Goal: Contribute content: Add original content to the website for others to see

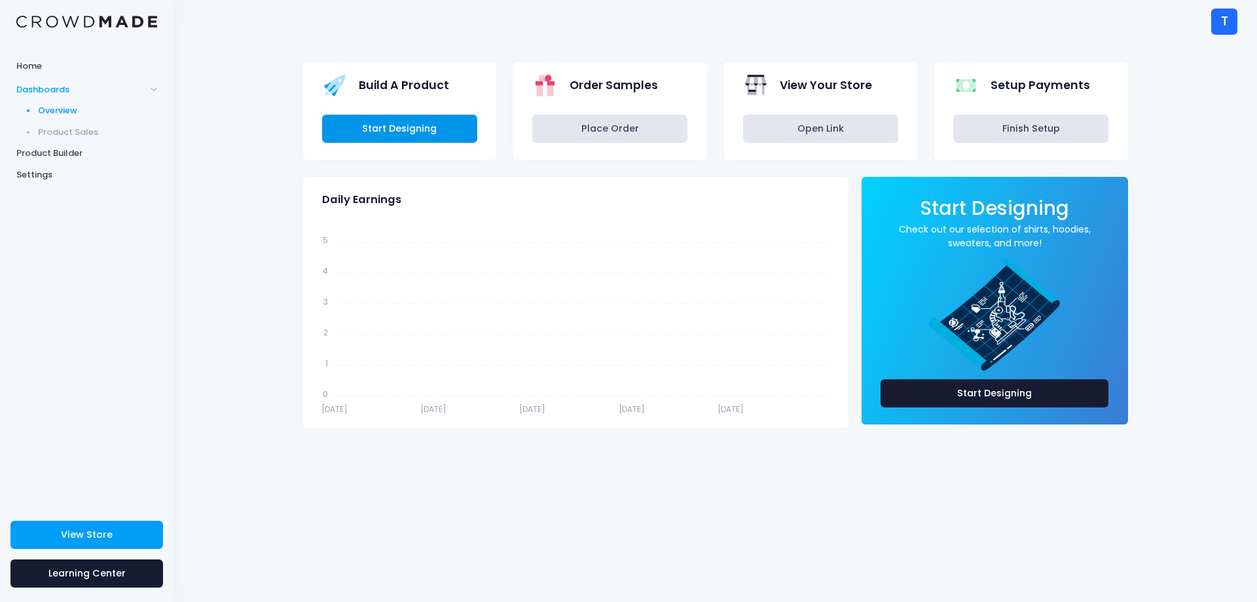
click at [404, 115] on link "Start Designing" at bounding box center [399, 129] width 155 height 28
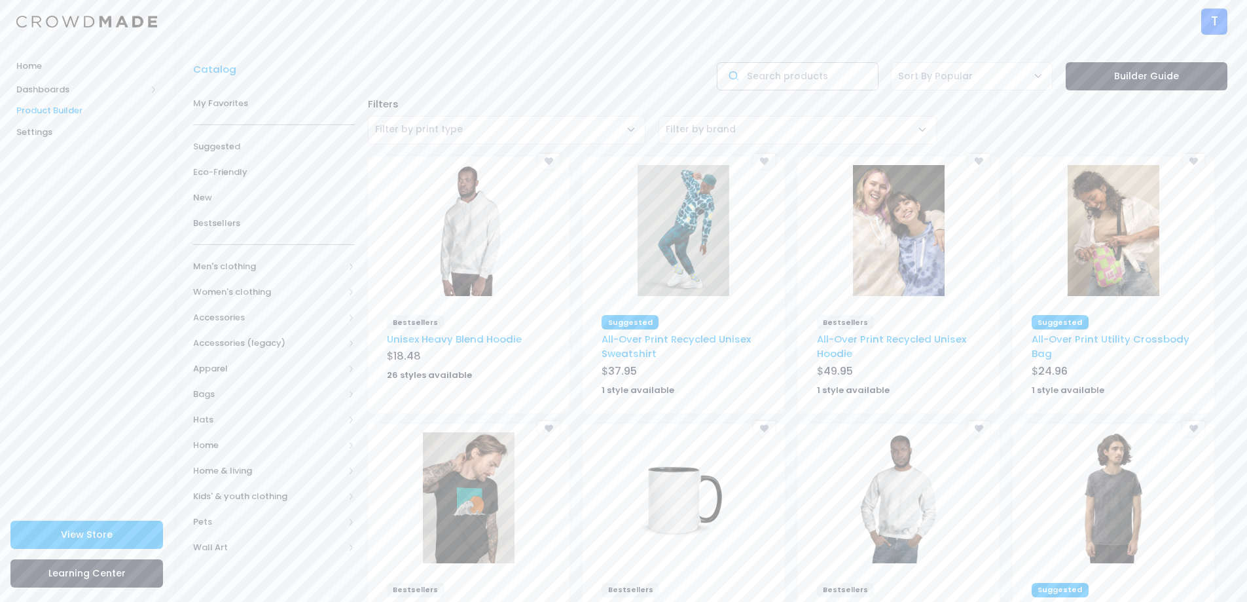
click at [788, 78] on input "text" at bounding box center [798, 76] width 162 height 28
type input "pin"
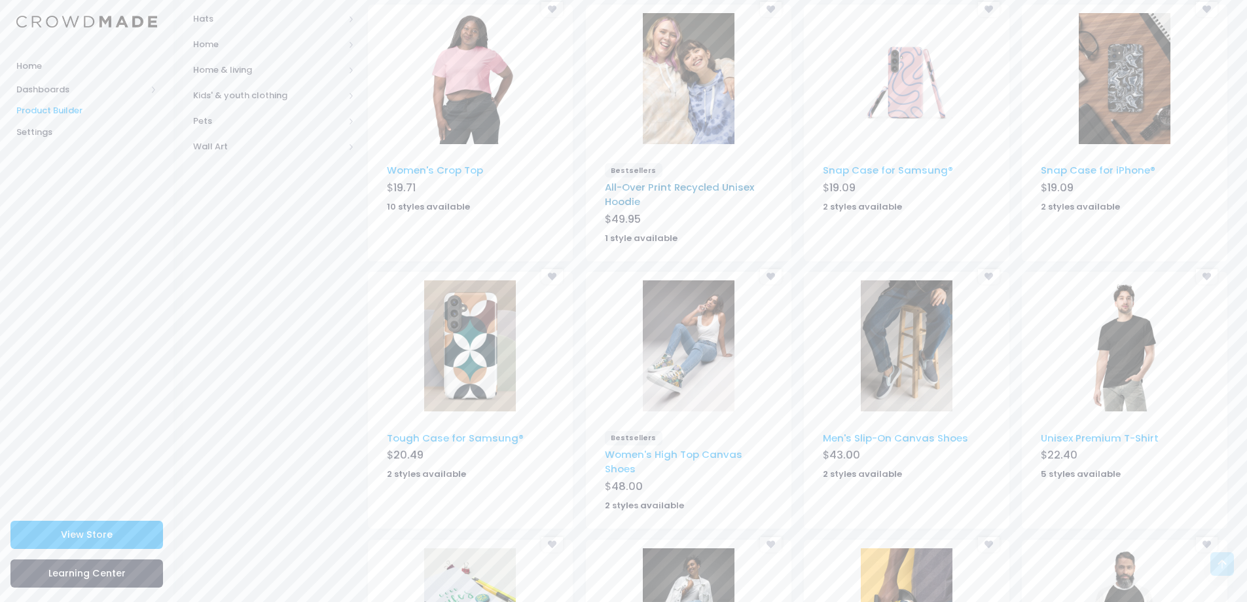
scroll to position [630, 0]
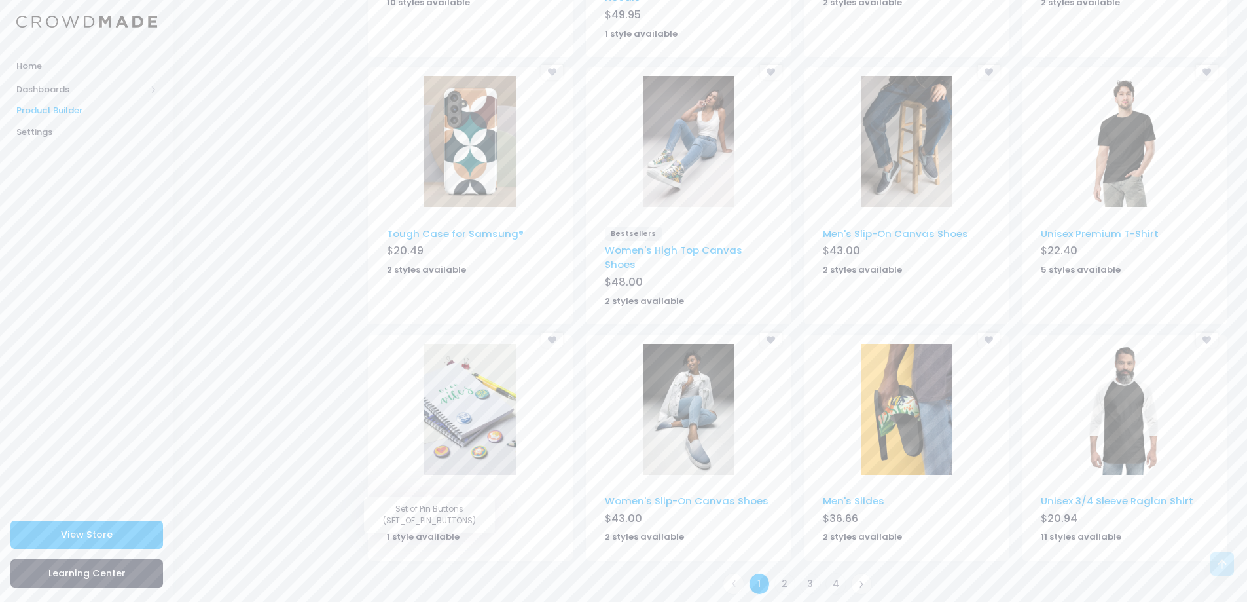
click at [418, 494] on link "Set of Pin Buttons" at bounding box center [432, 501] width 90 height 14
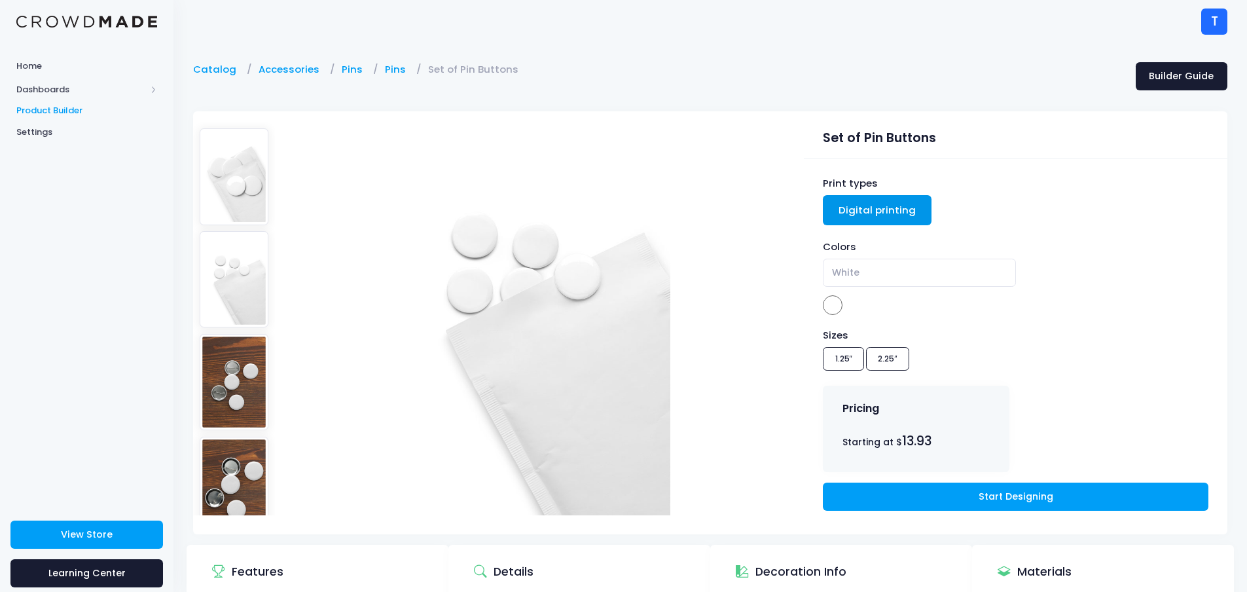
click at [842, 361] on div "Sizes 1.25″ 2.25″" at bounding box center [1015, 351] width 385 height 47
click at [898, 363] on div "Sizes 1.25″ 2.25″" at bounding box center [1015, 351] width 385 height 47
click at [852, 276] on span "White" at bounding box center [845, 273] width 27 height 14
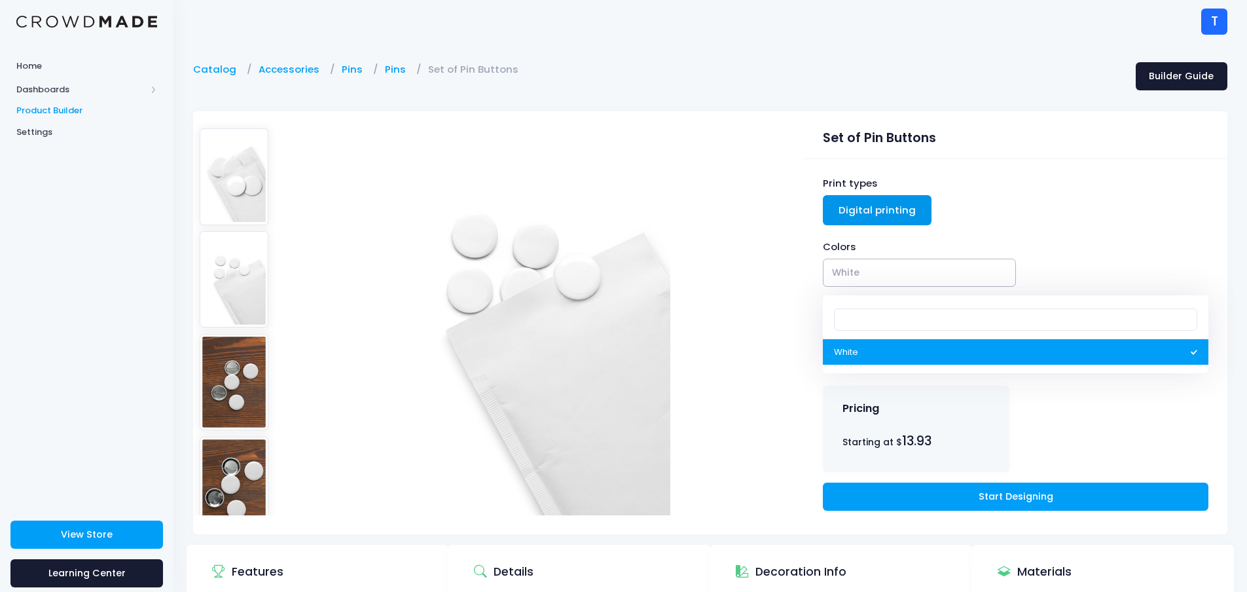
click at [862, 268] on span "White" at bounding box center [919, 273] width 192 height 28
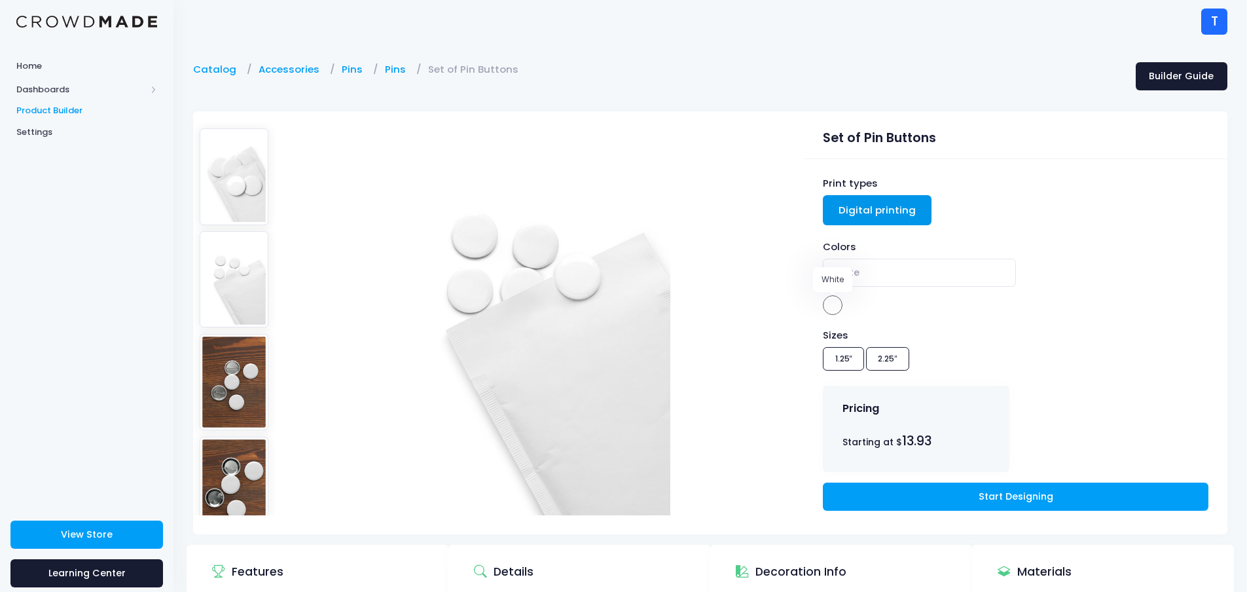
click at [878, 274] on span "White" at bounding box center [919, 273] width 192 height 28
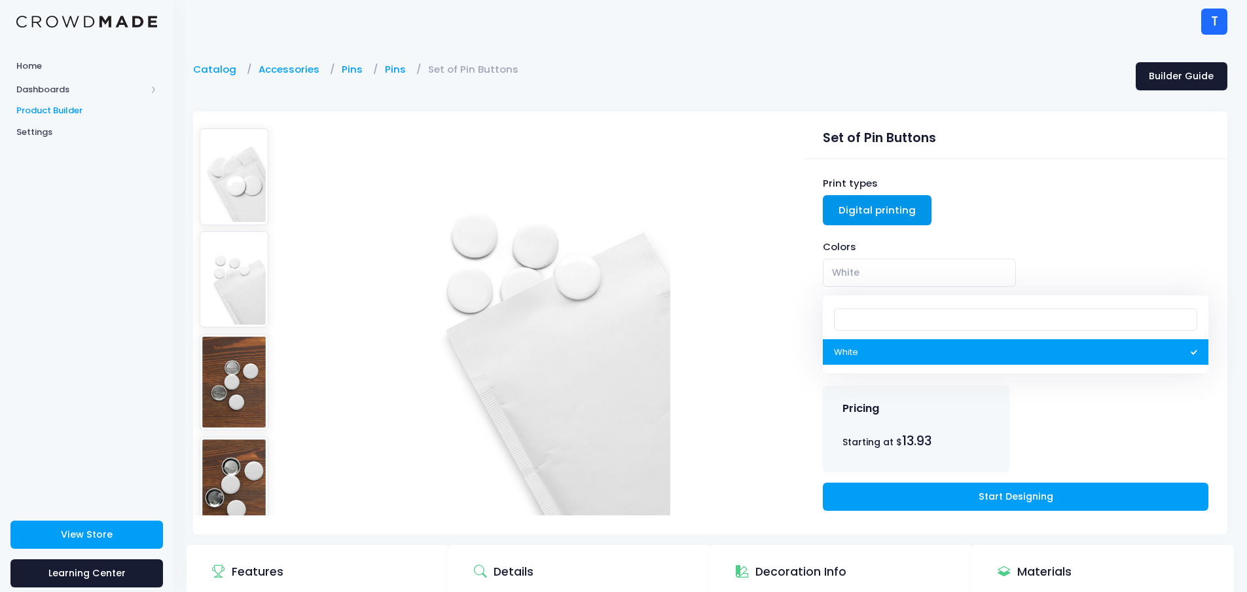
click at [1025, 241] on div "Colors" at bounding box center [1015, 247] width 385 height 14
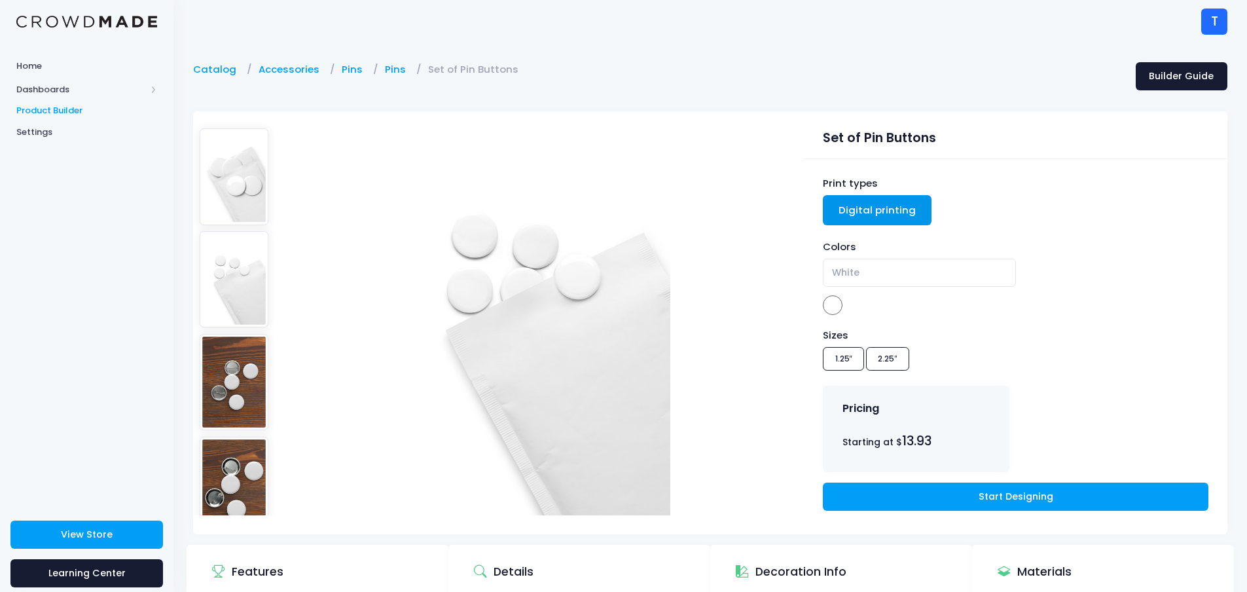
click at [865, 207] on link "Digital printing" at bounding box center [877, 210] width 109 height 30
click at [1013, 490] on link "Start Designing" at bounding box center [1015, 496] width 385 height 28
click at [31, 62] on span "Home" at bounding box center [86, 66] width 141 height 13
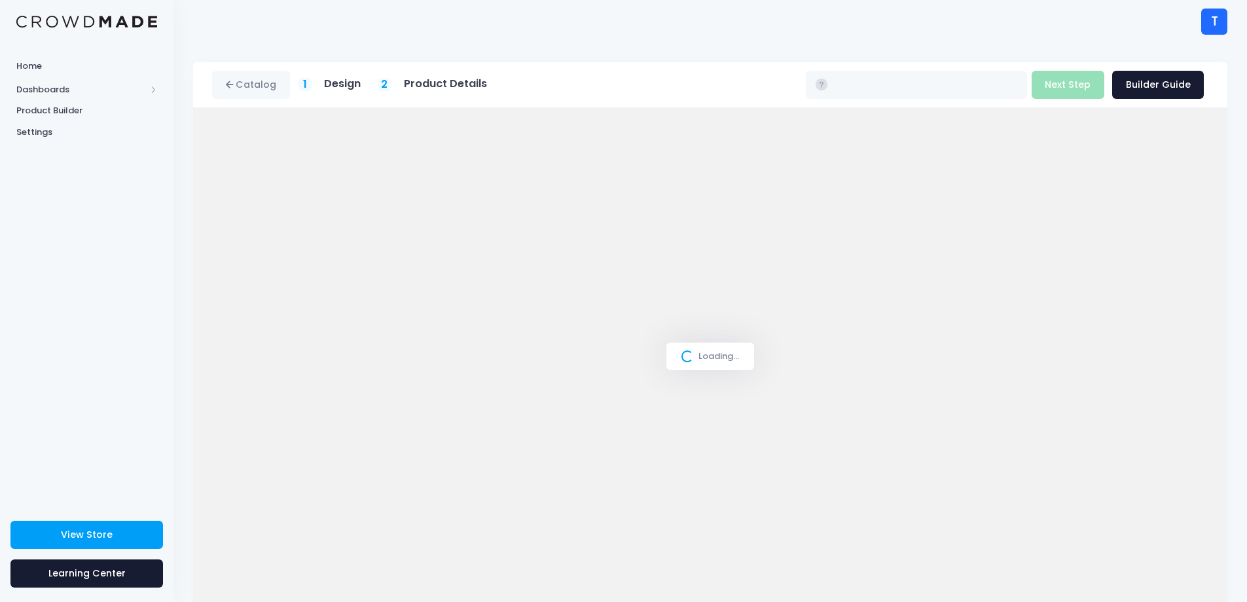
type input "$13.93 - $14.68"
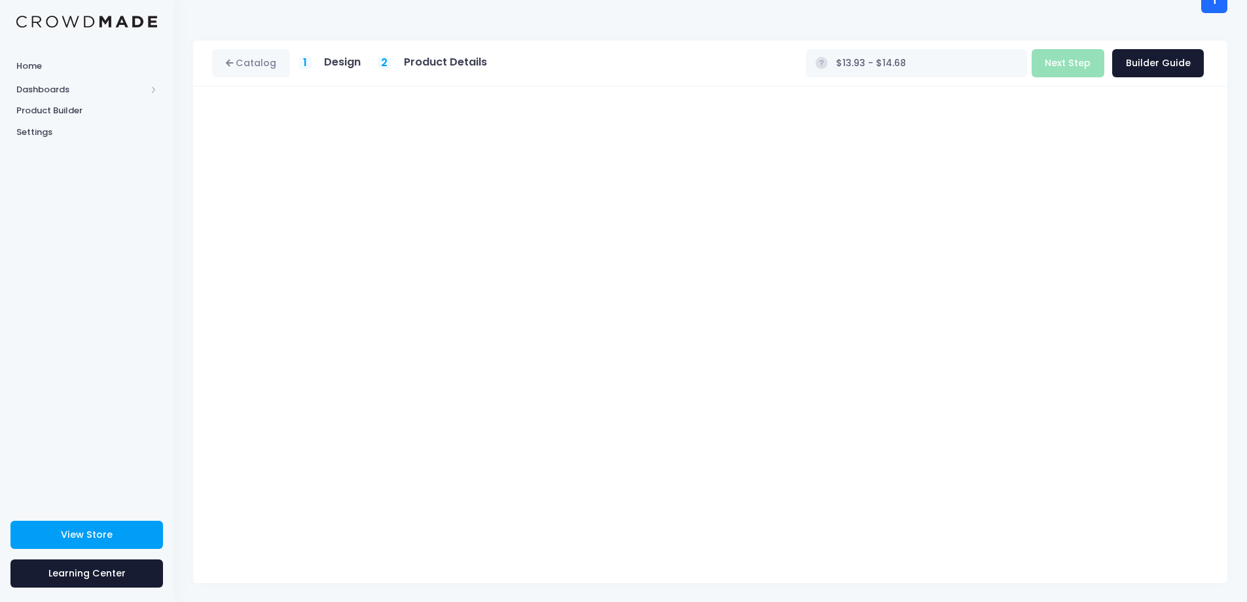
scroll to position [22, 0]
click at [1074, 65] on button "Next Step" at bounding box center [1068, 62] width 73 height 28
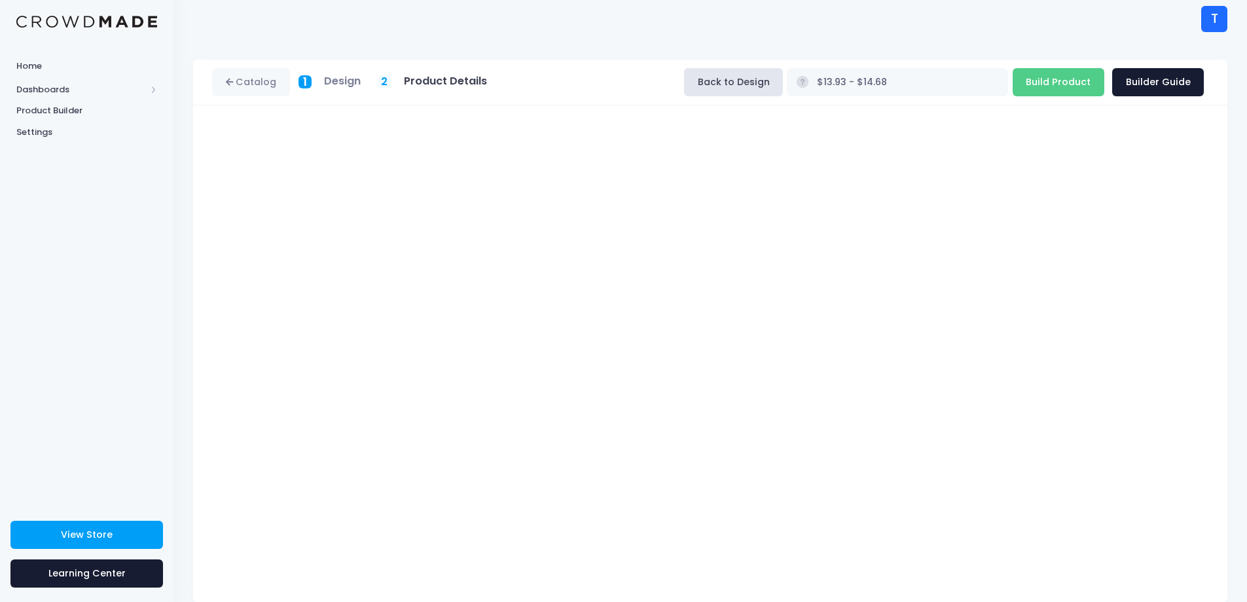
scroll to position [0, 0]
click at [1023, 82] on input "Build Product" at bounding box center [1059, 85] width 92 height 28
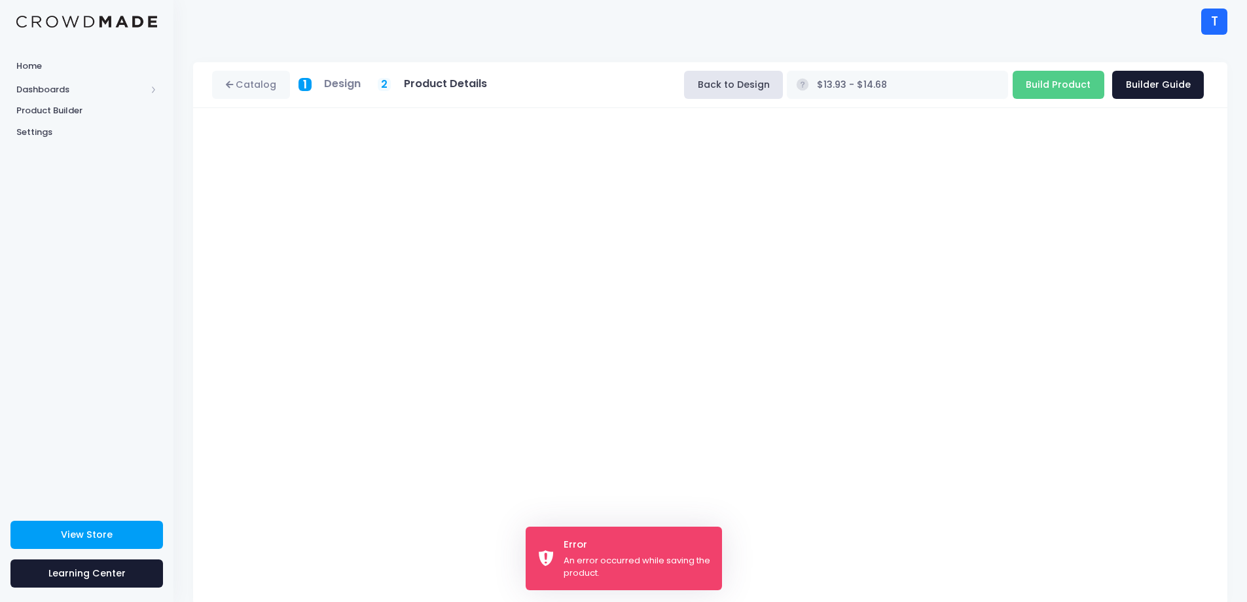
click at [560, 555] on div "Error An error occurred while saving the product." at bounding box center [624, 558] width 196 height 64
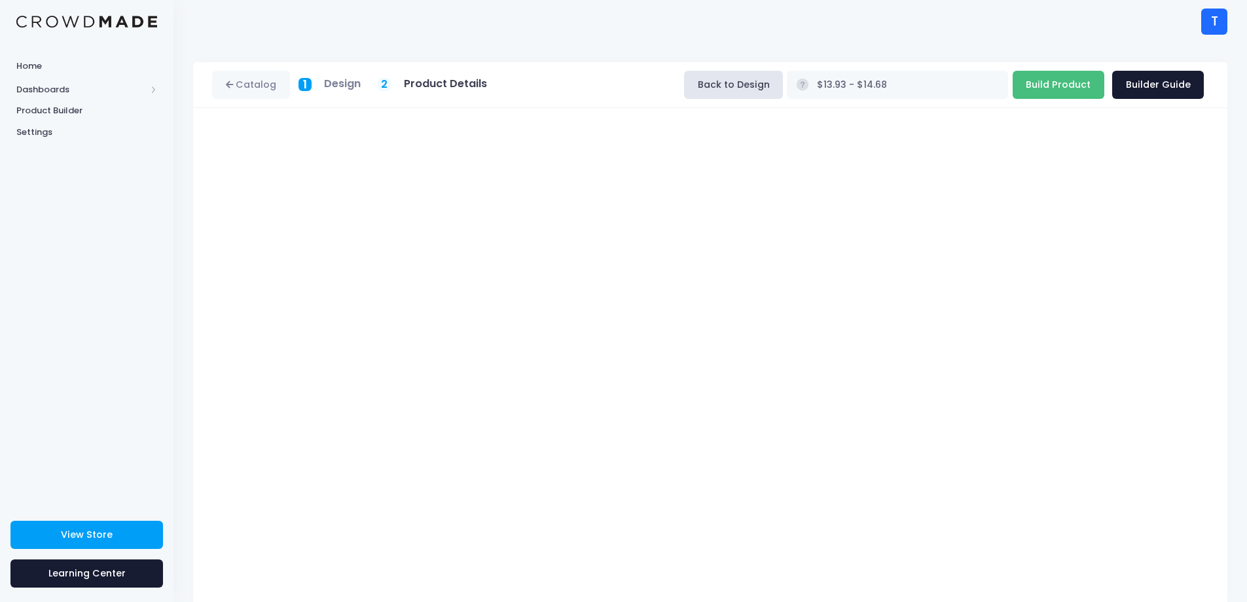
click at [1038, 96] on input "Build Product" at bounding box center [1059, 85] width 92 height 28
type input "Building product..."
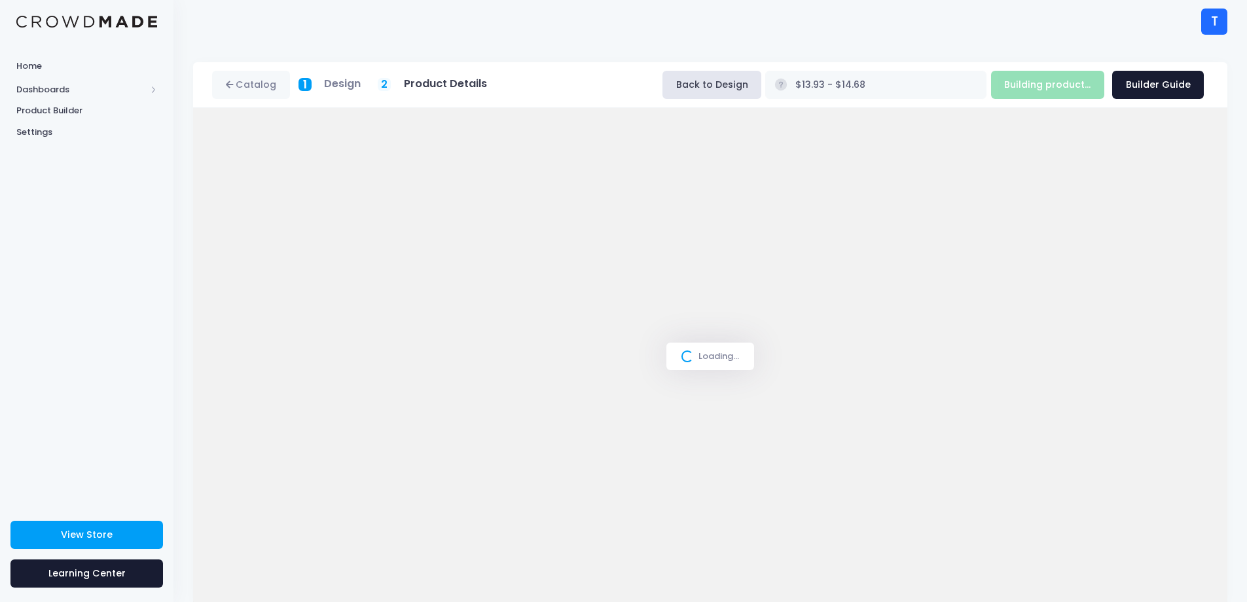
click at [854, 148] on div "Loading..." at bounding box center [710, 356] width 1034 height 496
click at [797, 245] on div "Loading..." at bounding box center [710, 356] width 1034 height 496
type input "$13.93 - $14.68"
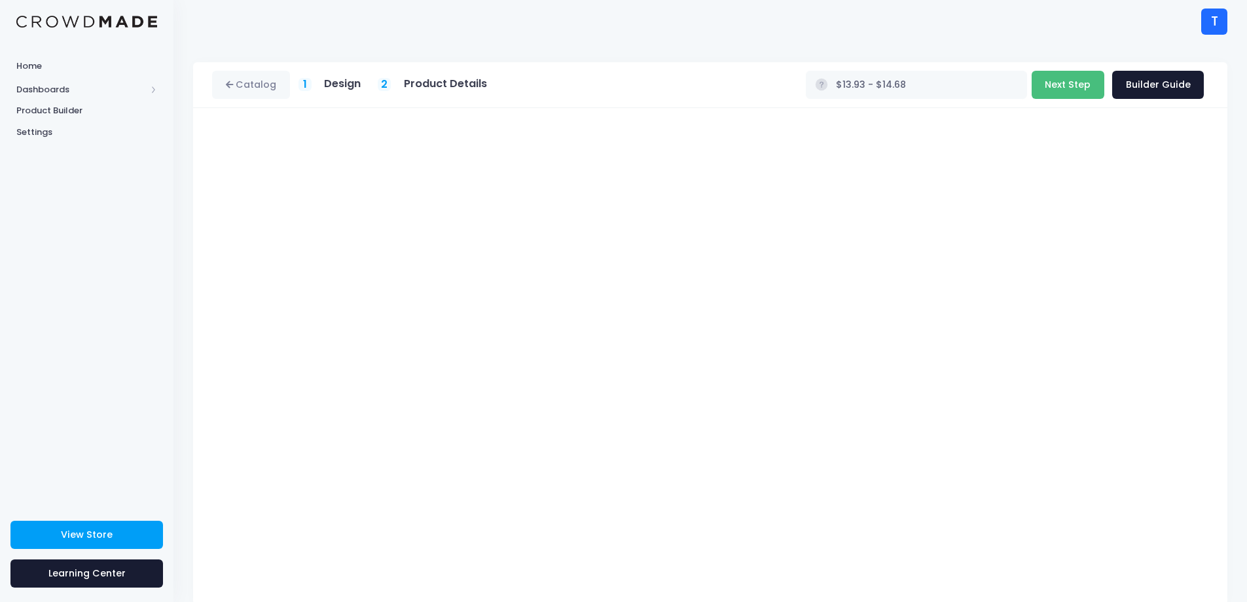
click at [1074, 88] on button "Next Step" at bounding box center [1068, 85] width 73 height 28
click at [1152, 82] on link "Builder Guide" at bounding box center [1158, 85] width 92 height 28
click at [438, 83] on h5 "Product Details" at bounding box center [445, 83] width 83 height 13
click at [805, 84] on icon at bounding box center [803, 85] width 4 height 6
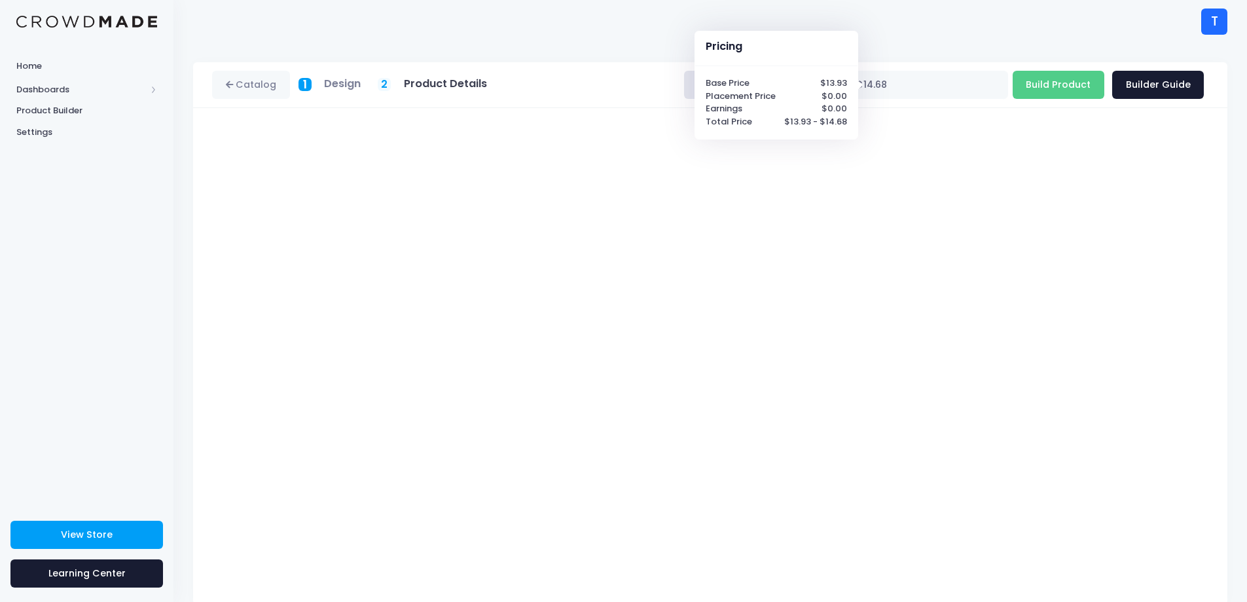
click at [893, 113] on div "Set of Pin Buttons Product title Set your earnings $ 0.0 Earnings can't be less…" at bounding box center [710, 356] width 1034 height 496
click at [655, 27] on div "T T The Last Bacon [EMAIL_ADDRESS][DOMAIN_NAME] Not Verified Settings Sign Out" at bounding box center [710, 21] width 1034 height 43
click at [809, 84] on rect at bounding box center [802, 85] width 12 height 12
click at [437, 86] on h5 "Product Details" at bounding box center [445, 83] width 83 height 13
click at [303, 83] on span "1" at bounding box center [305, 84] width 4 height 17
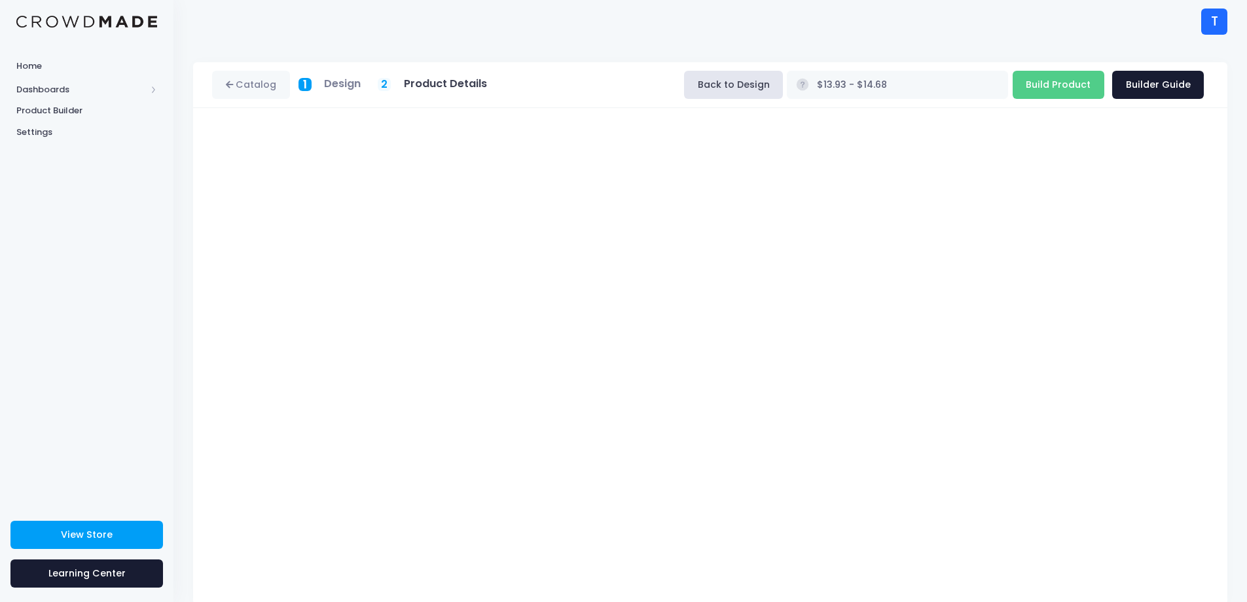
click at [426, 84] on h5 "Product Details" at bounding box center [445, 83] width 83 height 13
click at [1067, 87] on input "Build Product" at bounding box center [1059, 85] width 92 height 28
click at [783, 88] on button "Back to Design" at bounding box center [733, 85] width 99 height 28
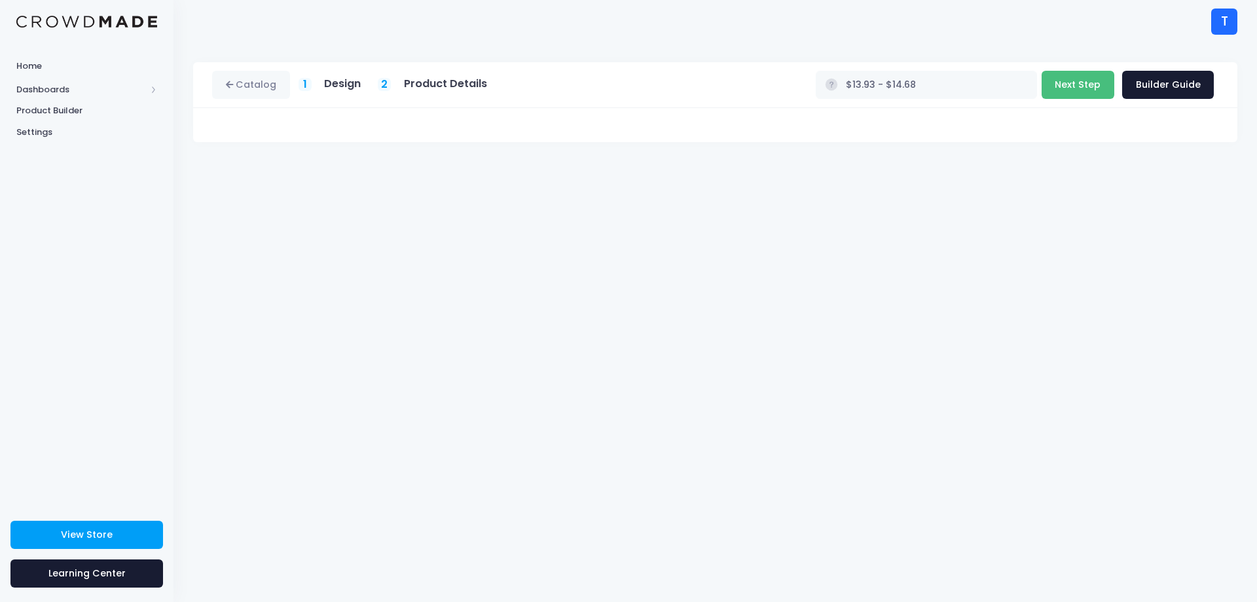
click at [1077, 77] on button "Next Step" at bounding box center [1078, 85] width 73 height 28
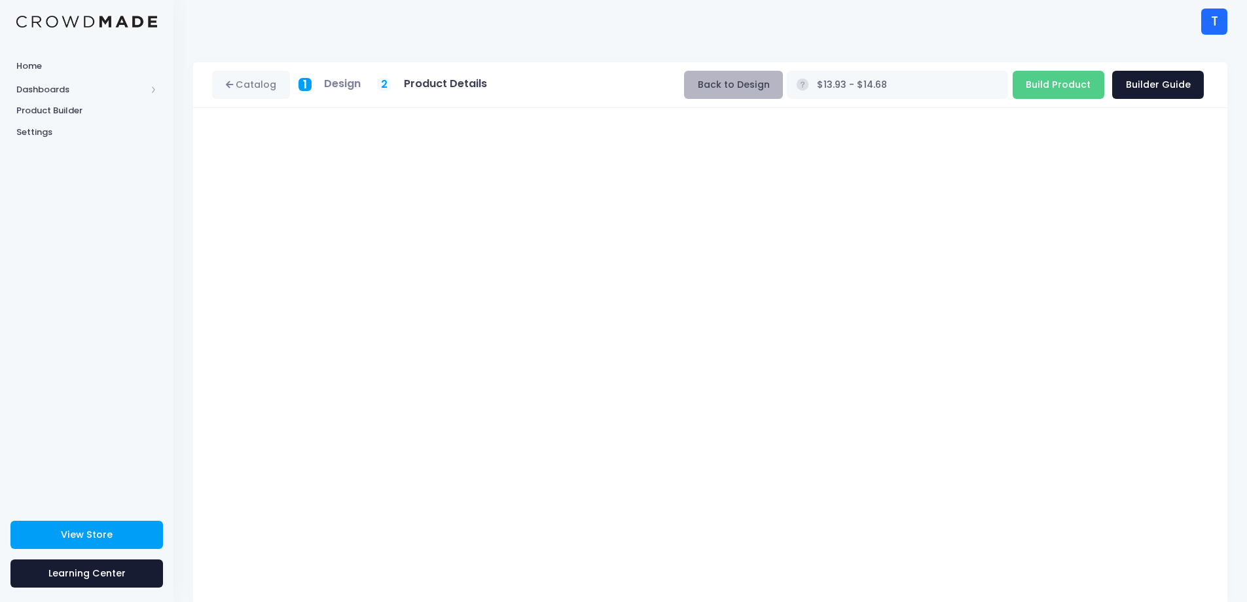
click at [783, 80] on button "Back to Design" at bounding box center [733, 85] width 99 height 28
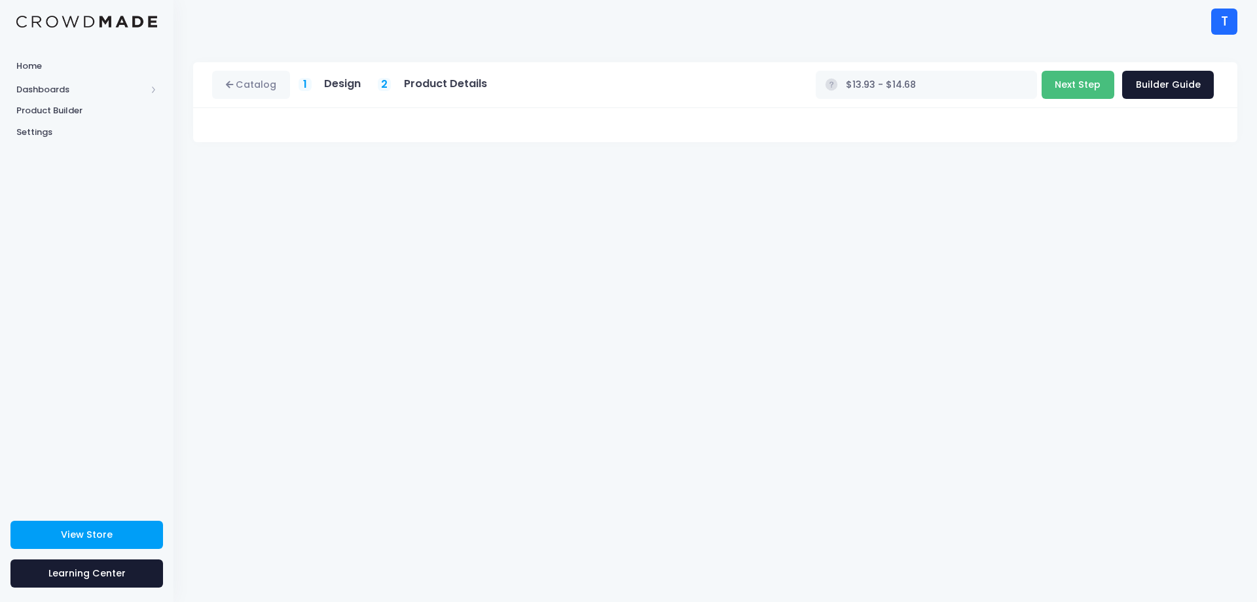
click at [1072, 83] on button "Next Step" at bounding box center [1078, 85] width 73 height 28
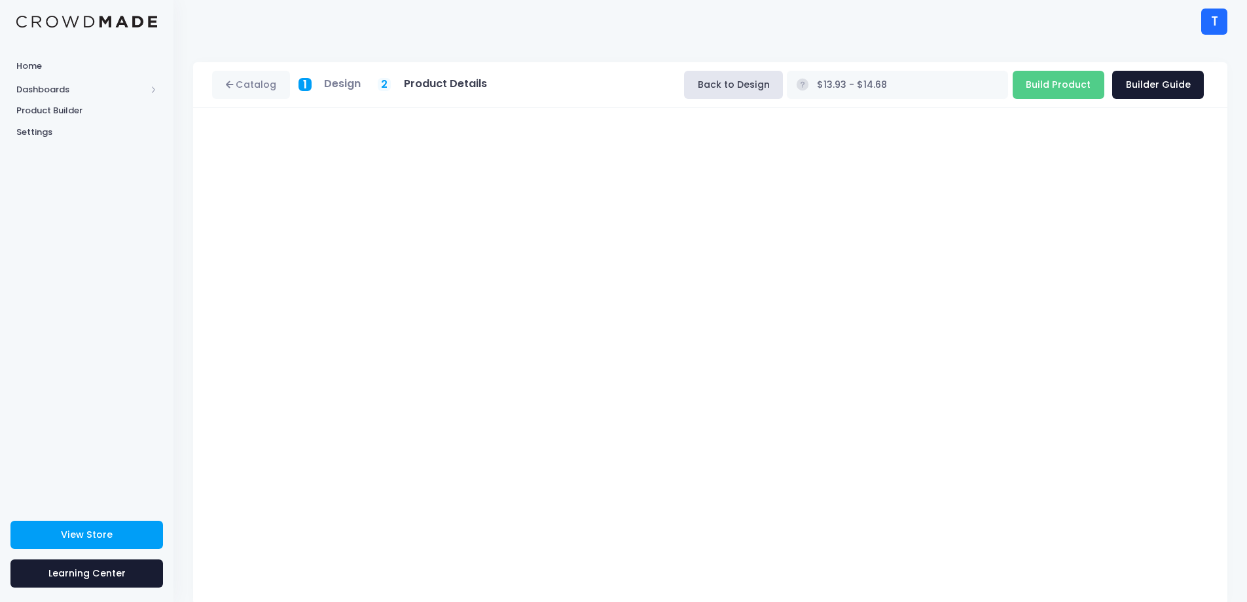
click at [391, 84] on div "2" at bounding box center [384, 84] width 13 height 13
click at [1064, 82] on input "Build Product" at bounding box center [1059, 85] width 92 height 28
type input "Building product..."
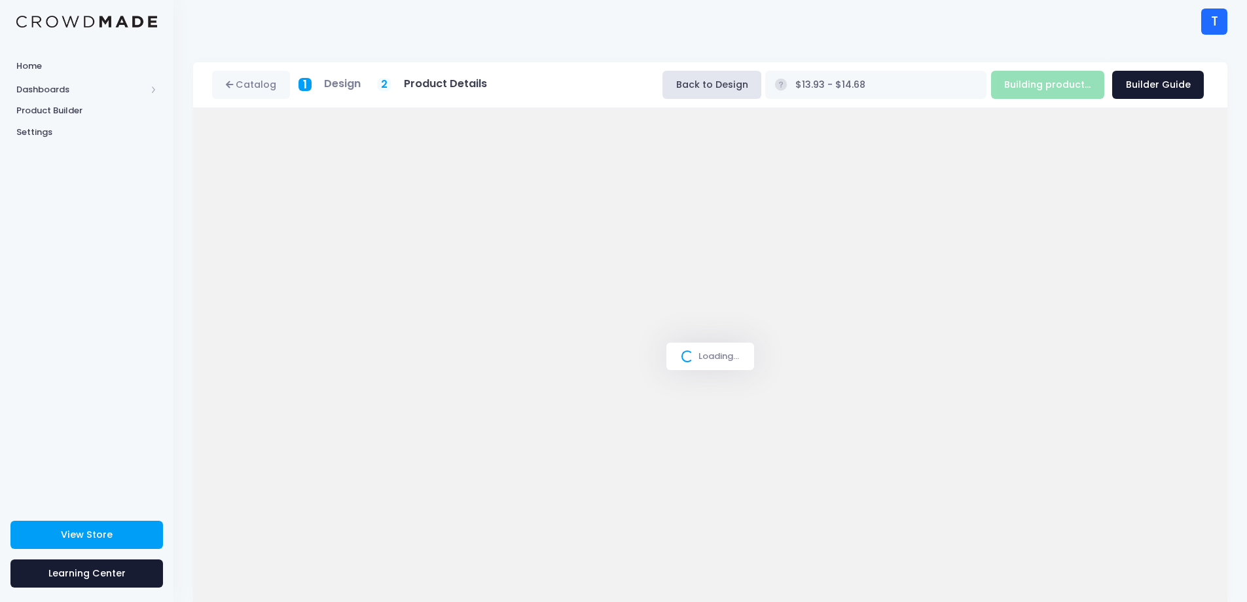
click at [913, 166] on div "Loading..." at bounding box center [710, 356] width 1034 height 496
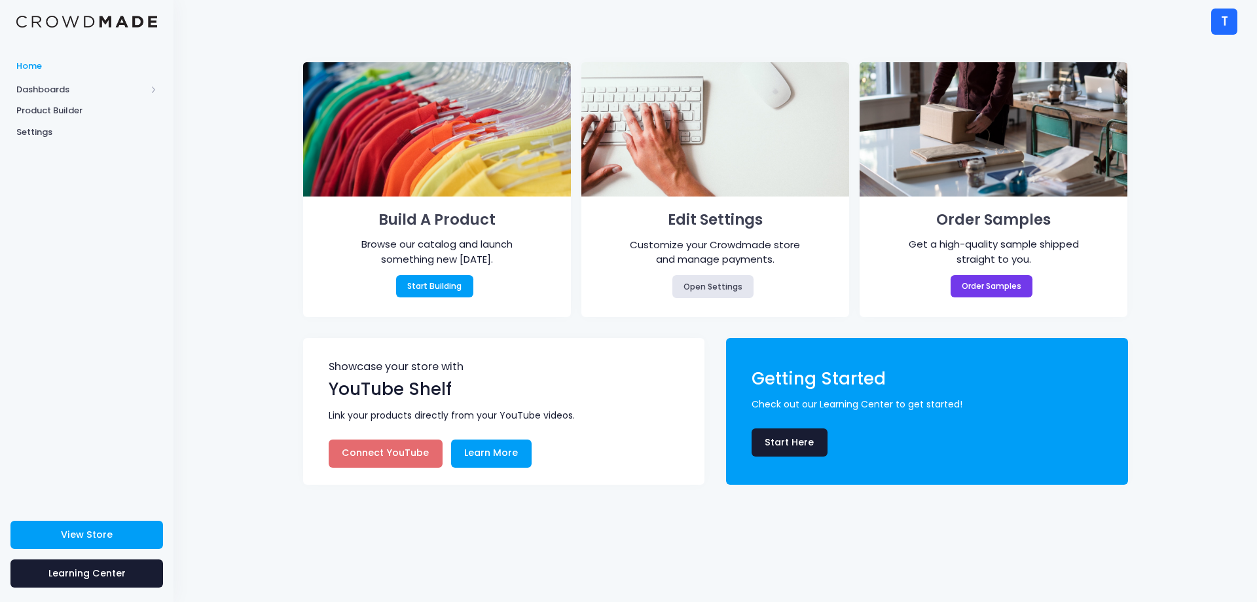
click at [1217, 30] on div "T" at bounding box center [1224, 22] width 26 height 26
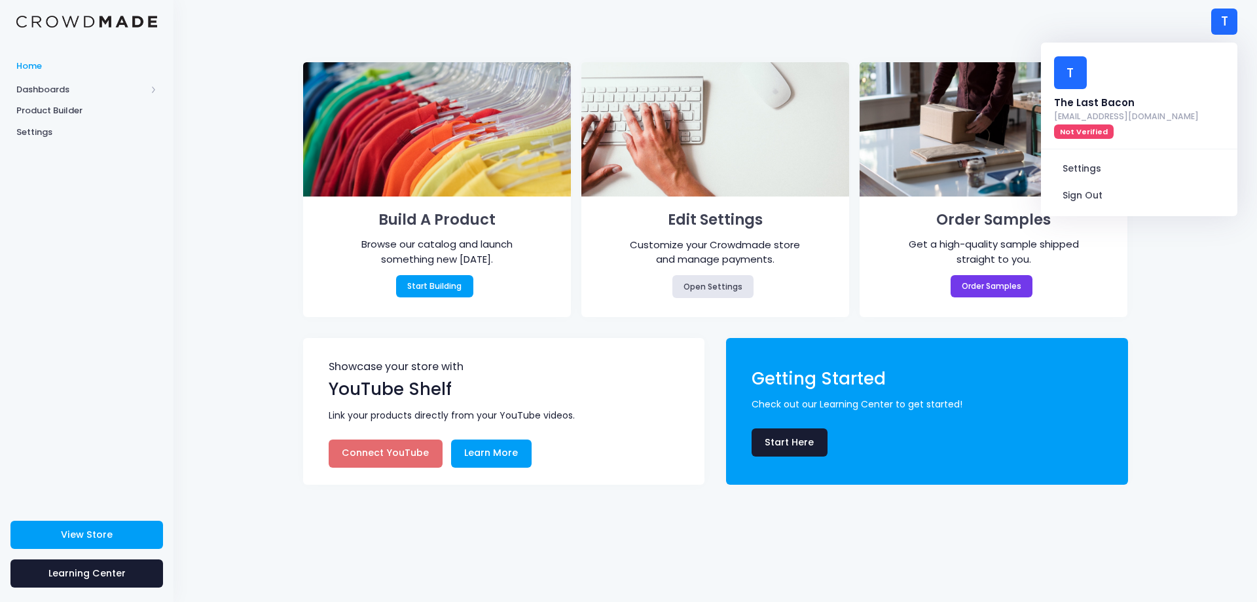
click at [1139, 8] on div "T T The Last Bacon [EMAIL_ADDRESS][DOMAIN_NAME] Not Verified Settings Sign Out" at bounding box center [715, 21] width 1044 height 43
